Goal: Task Accomplishment & Management: Complete application form

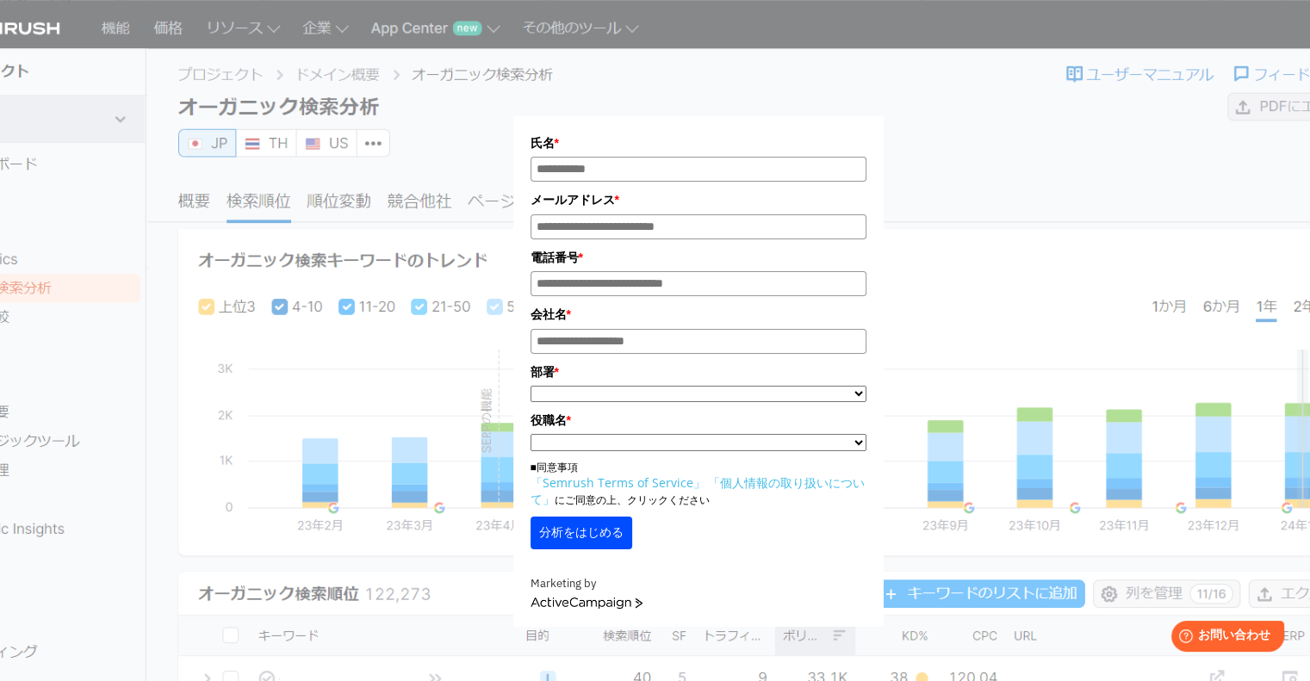
click at [592, 168] on input "氏名*" at bounding box center [698, 169] width 336 height 25
click at [326, 187] on div "氏名 * メールアドレス * 電話番号 * 会社名 * *" at bounding box center [698, 324] width 861 height 605
